Goal: Navigation & Orientation: Go to known website

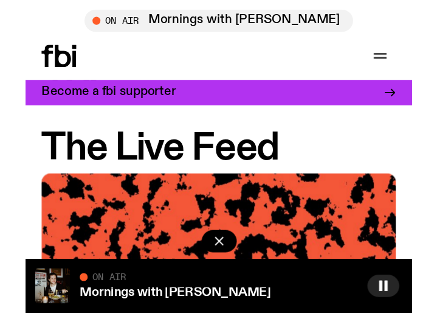
scroll to position [182, 0]
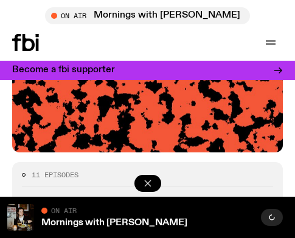
click at [145, 181] on icon "button" at bounding box center [148, 184] width 12 height 12
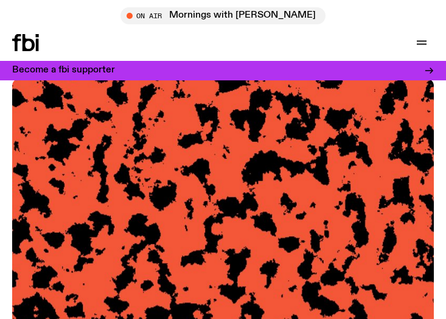
scroll to position [0, 0]
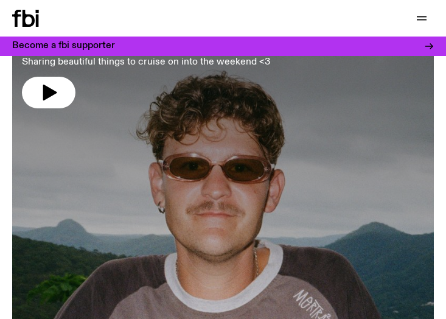
scroll to position [22, 0]
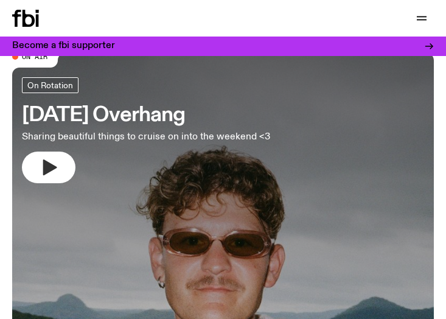
click at [41, 165] on icon "button" at bounding box center [48, 166] width 19 height 19
